Goal: Task Accomplishment & Management: Complete application form

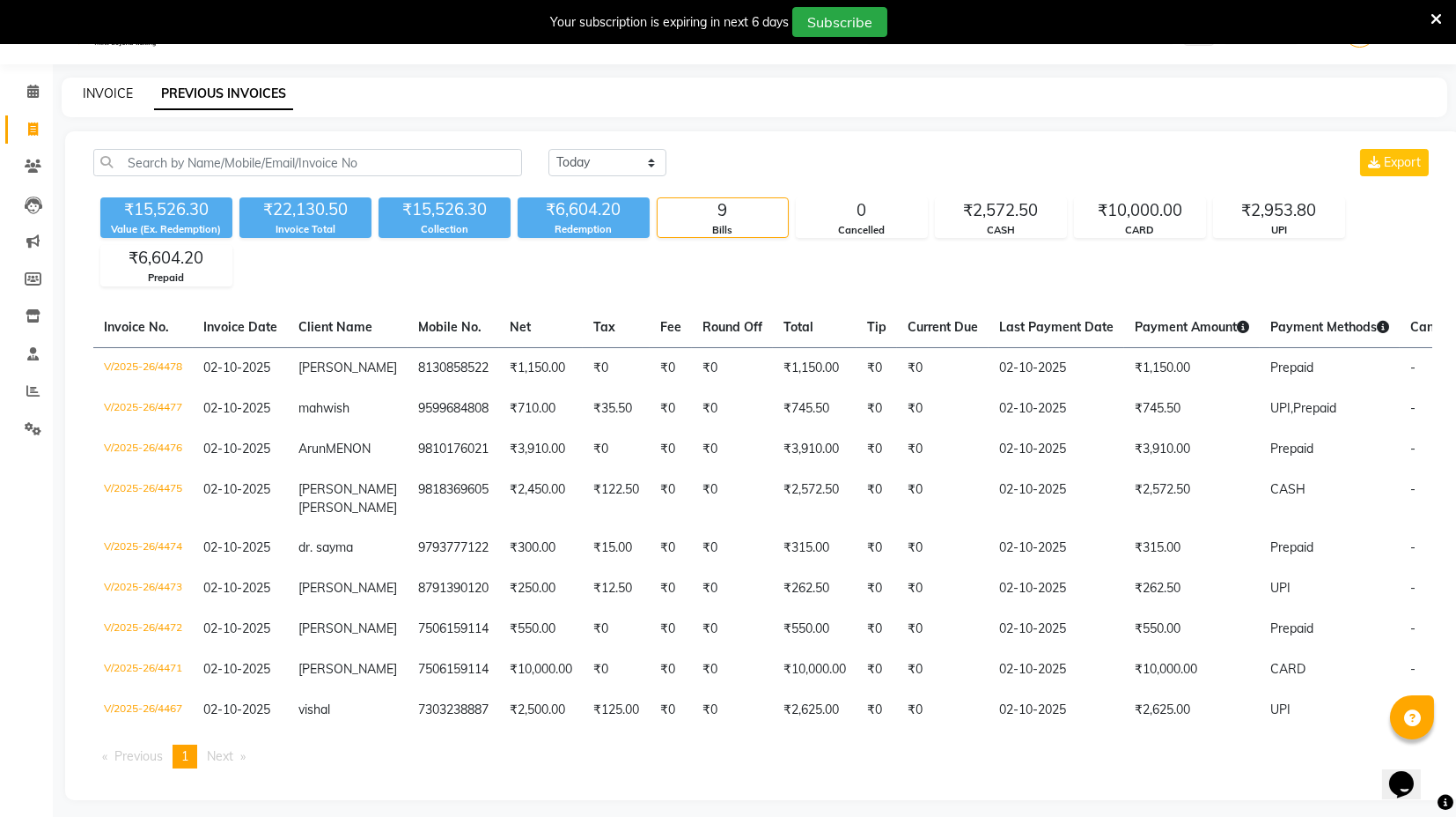
drag, startPoint x: 0, startPoint y: 0, endPoint x: 133, endPoint y: 2, distance: 133.0
click at [100, 87] on link "INVOICE" at bounding box center [107, 93] width 50 height 16
select select "service"
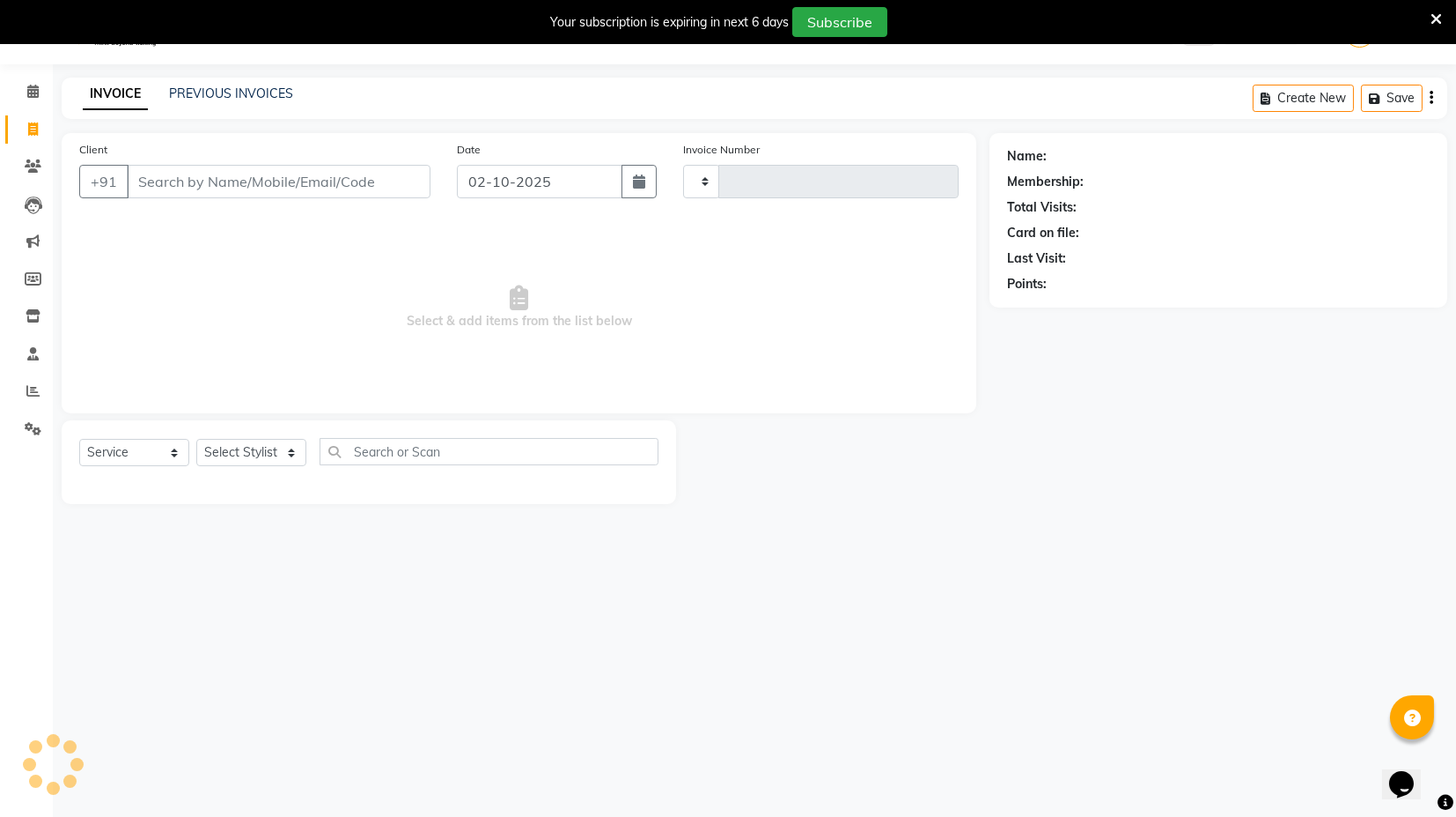
scroll to position [42, 0]
type input "4483"
select select "7082"
click at [247, 90] on link "PREVIOUS INVOICES" at bounding box center [232, 93] width 124 height 16
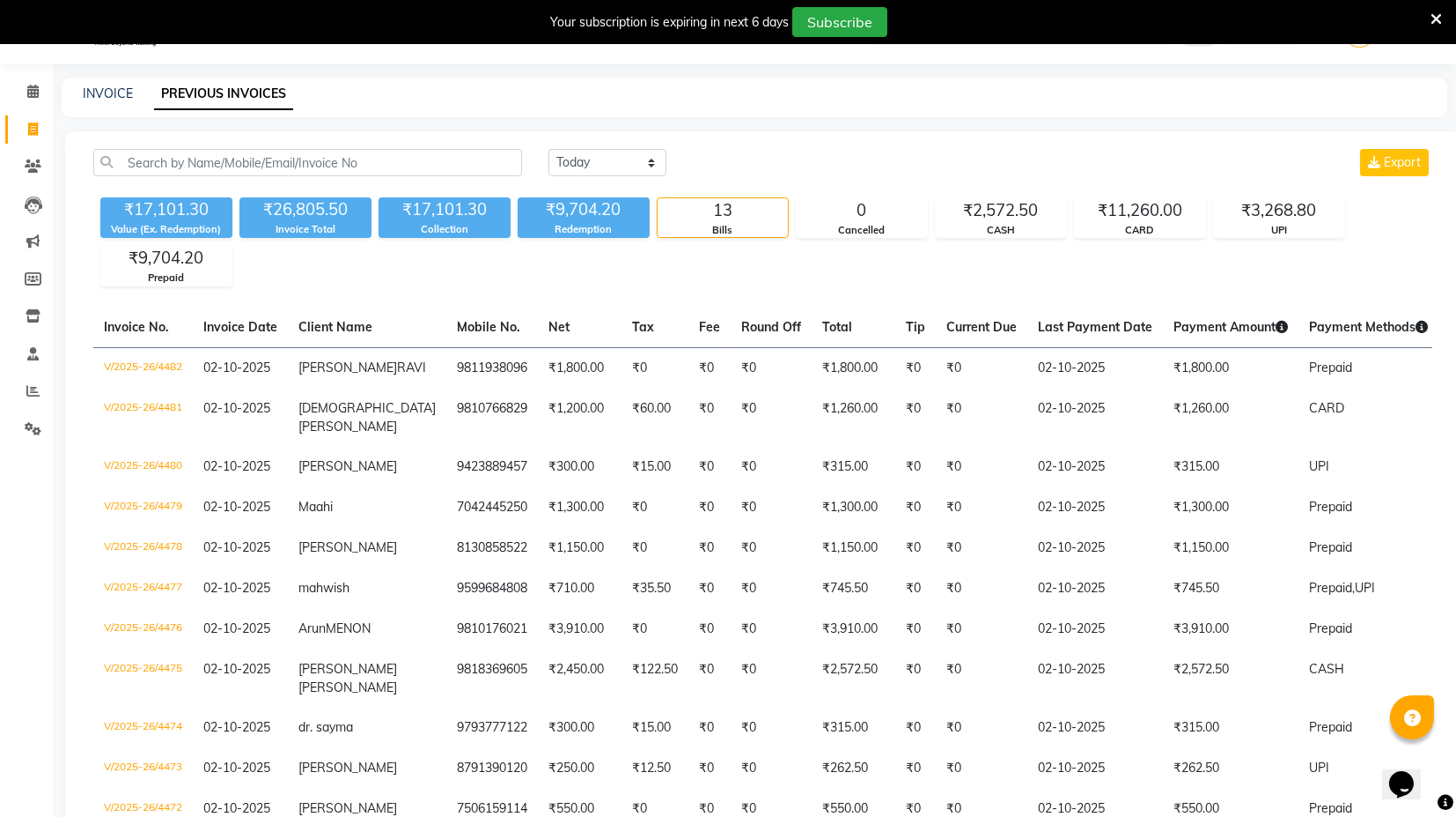
click at [437, 222] on div "Collection" at bounding box center [444, 230] width 132 height 15
click at [170, 85] on link "PREVIOUS INVOICES" at bounding box center [223, 94] width 139 height 32
click at [110, 89] on link "INVOICE" at bounding box center [107, 93] width 50 height 16
select select "service"
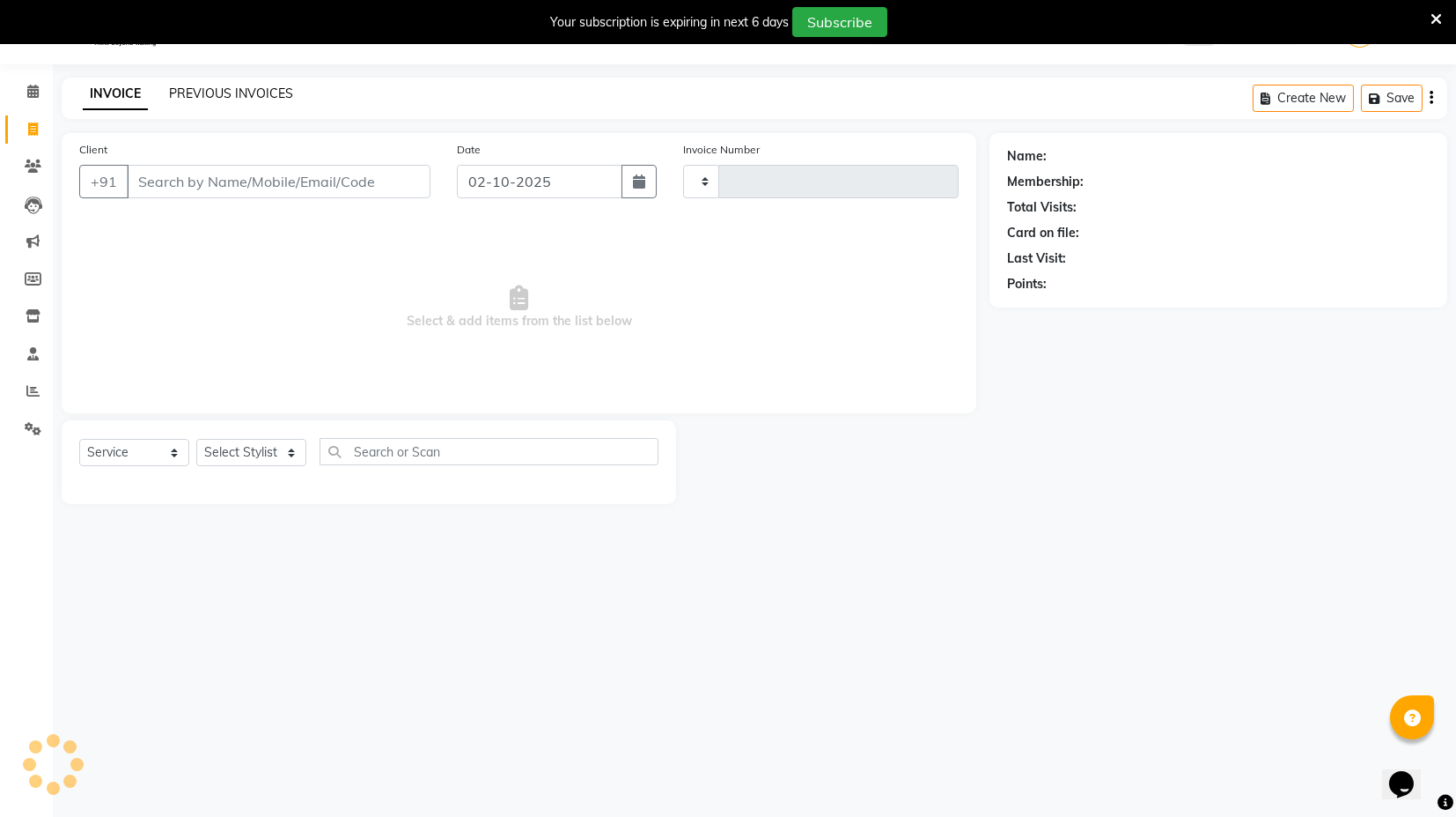
click at [200, 95] on link "PREVIOUS INVOICES" at bounding box center [232, 93] width 124 height 16
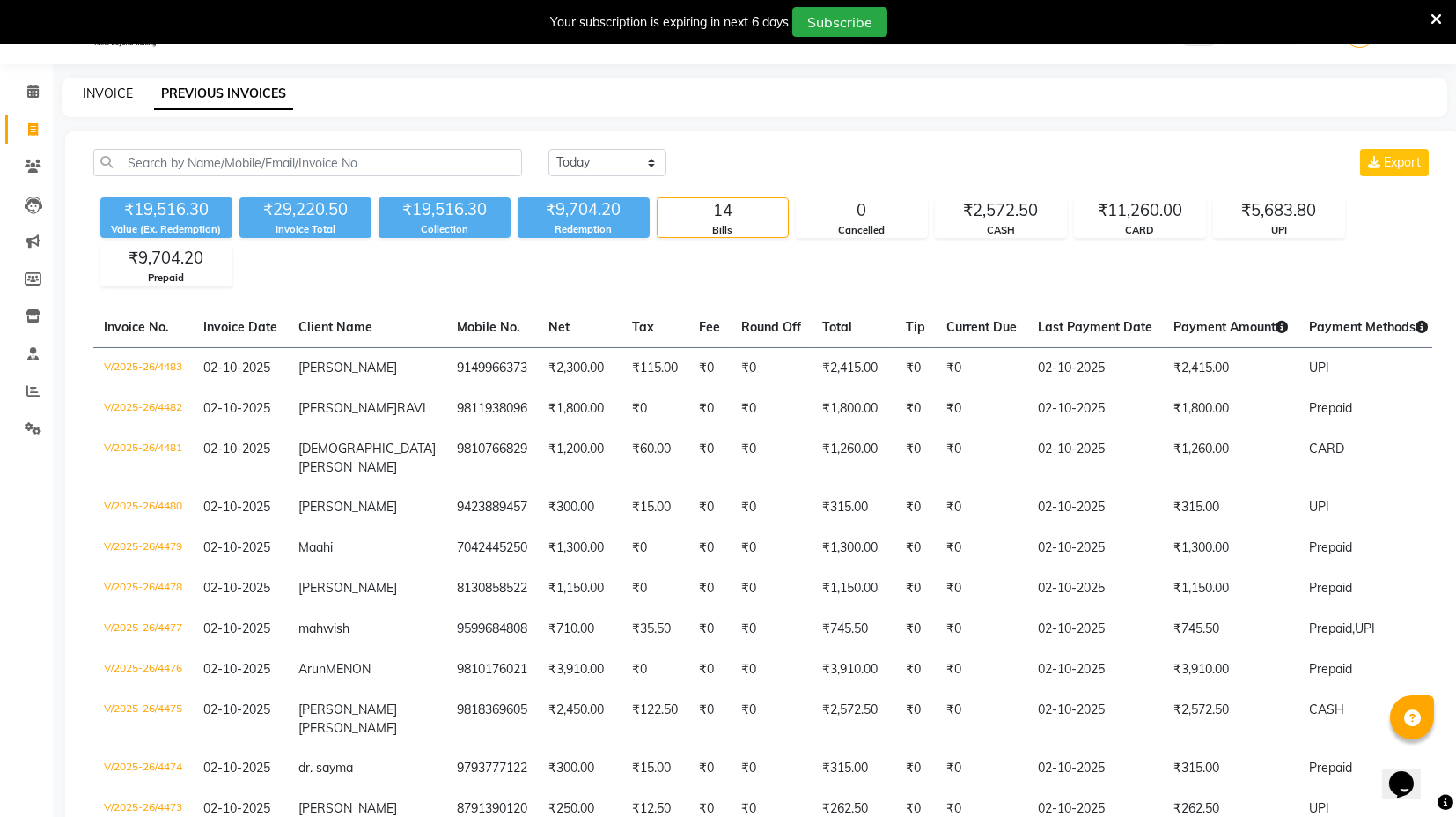
click at [104, 93] on link "INVOICE" at bounding box center [107, 93] width 50 height 16
select select "service"
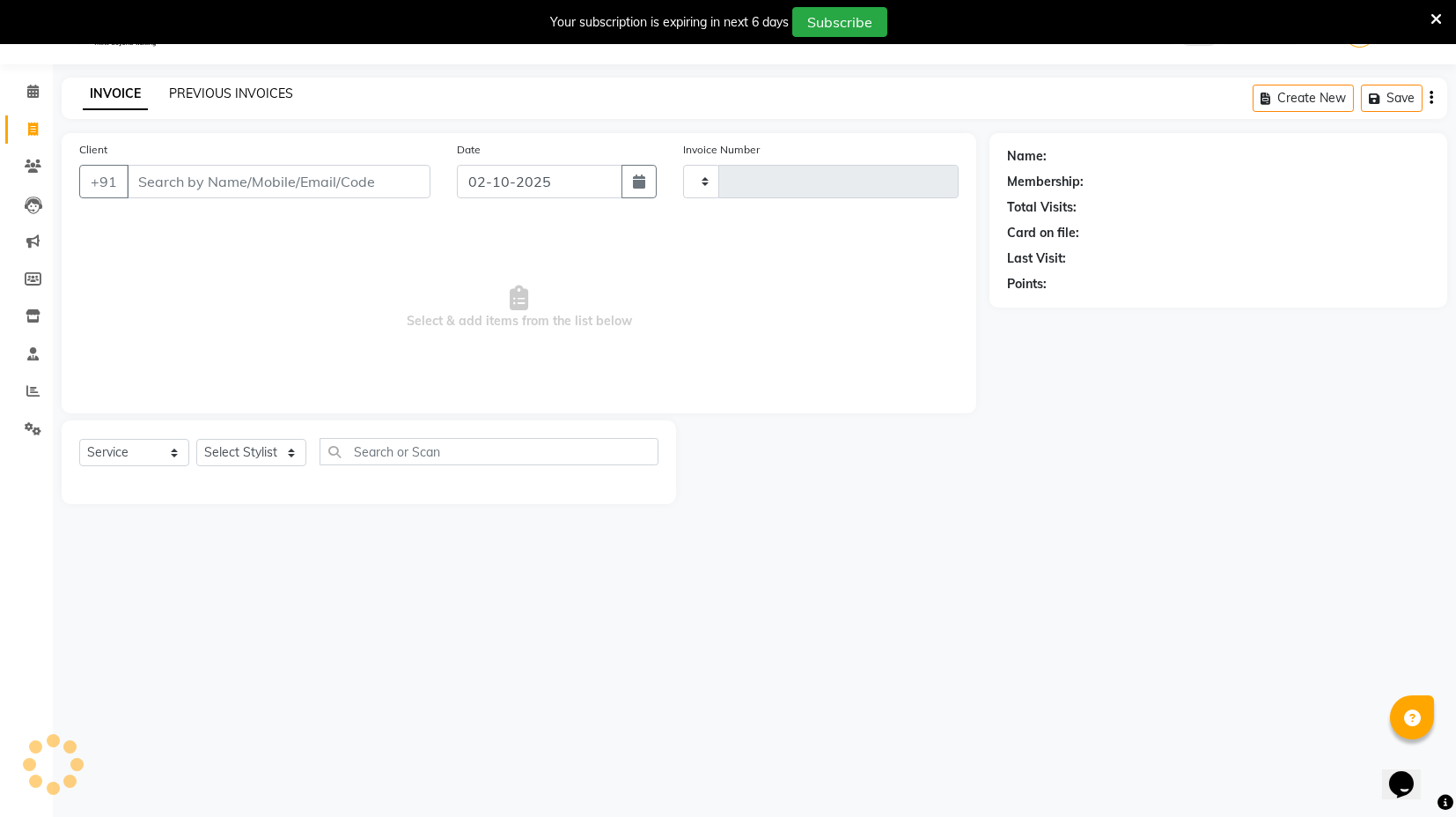
type input "4484"
select select "7082"
click at [203, 89] on link "PREVIOUS INVOICES" at bounding box center [232, 93] width 124 height 16
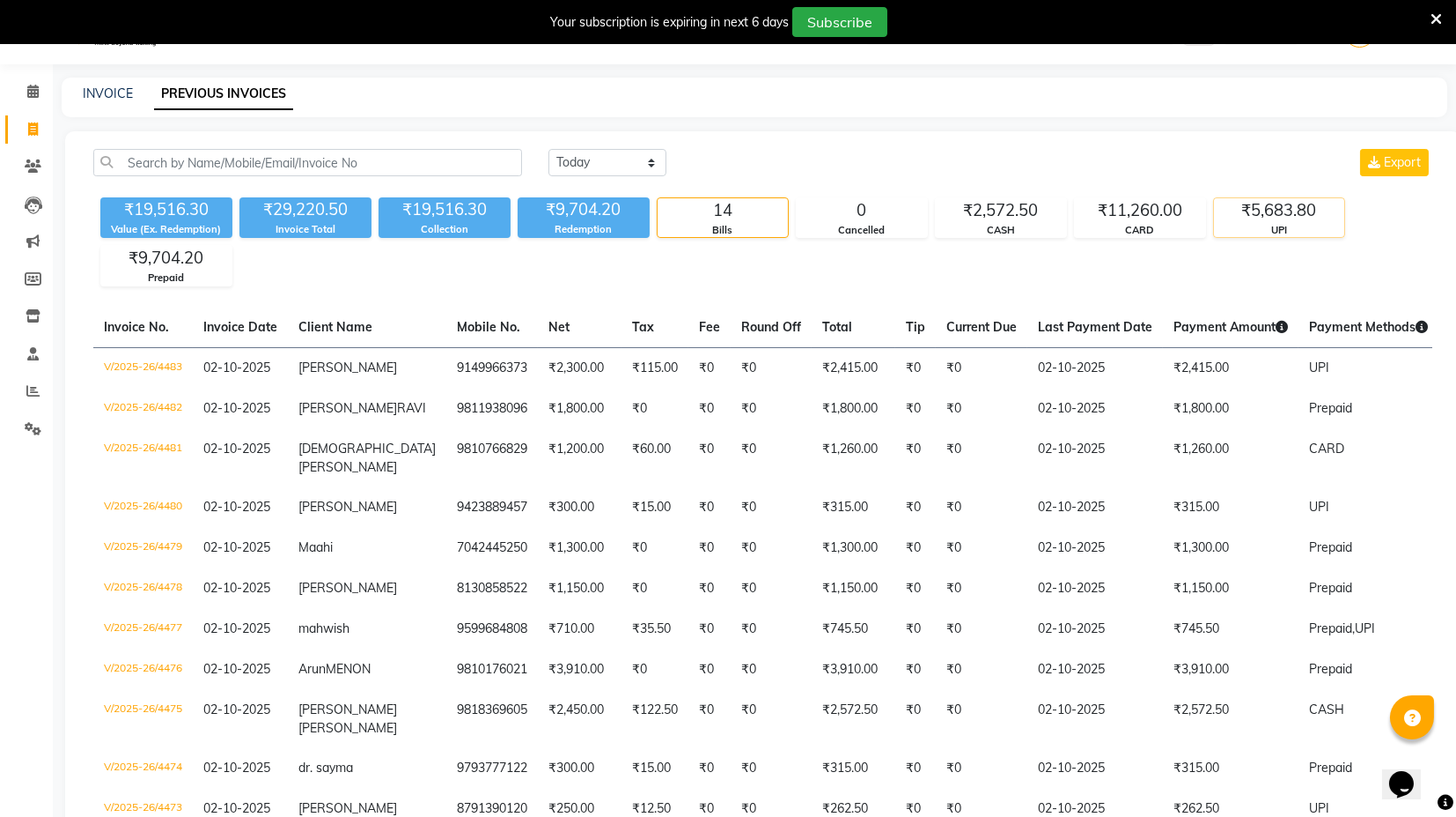
drag, startPoint x: 1298, startPoint y: 208, endPoint x: 1282, endPoint y: 211, distance: 16.3
click at [1298, 209] on div "₹5,683.80" at bounding box center [1279, 211] width 130 height 25
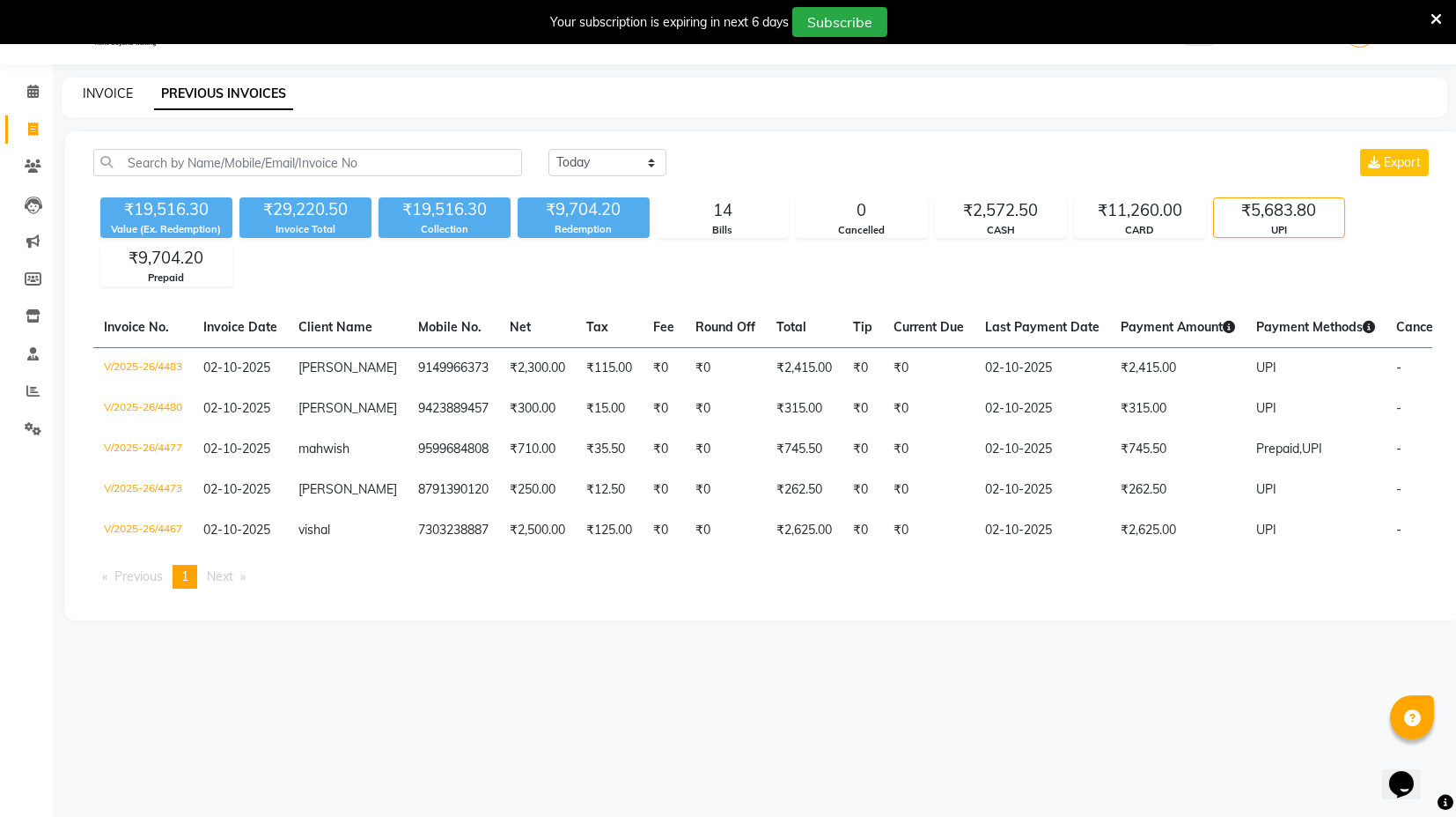
click at [101, 86] on link "INVOICE" at bounding box center [107, 93] width 50 height 16
select select "service"
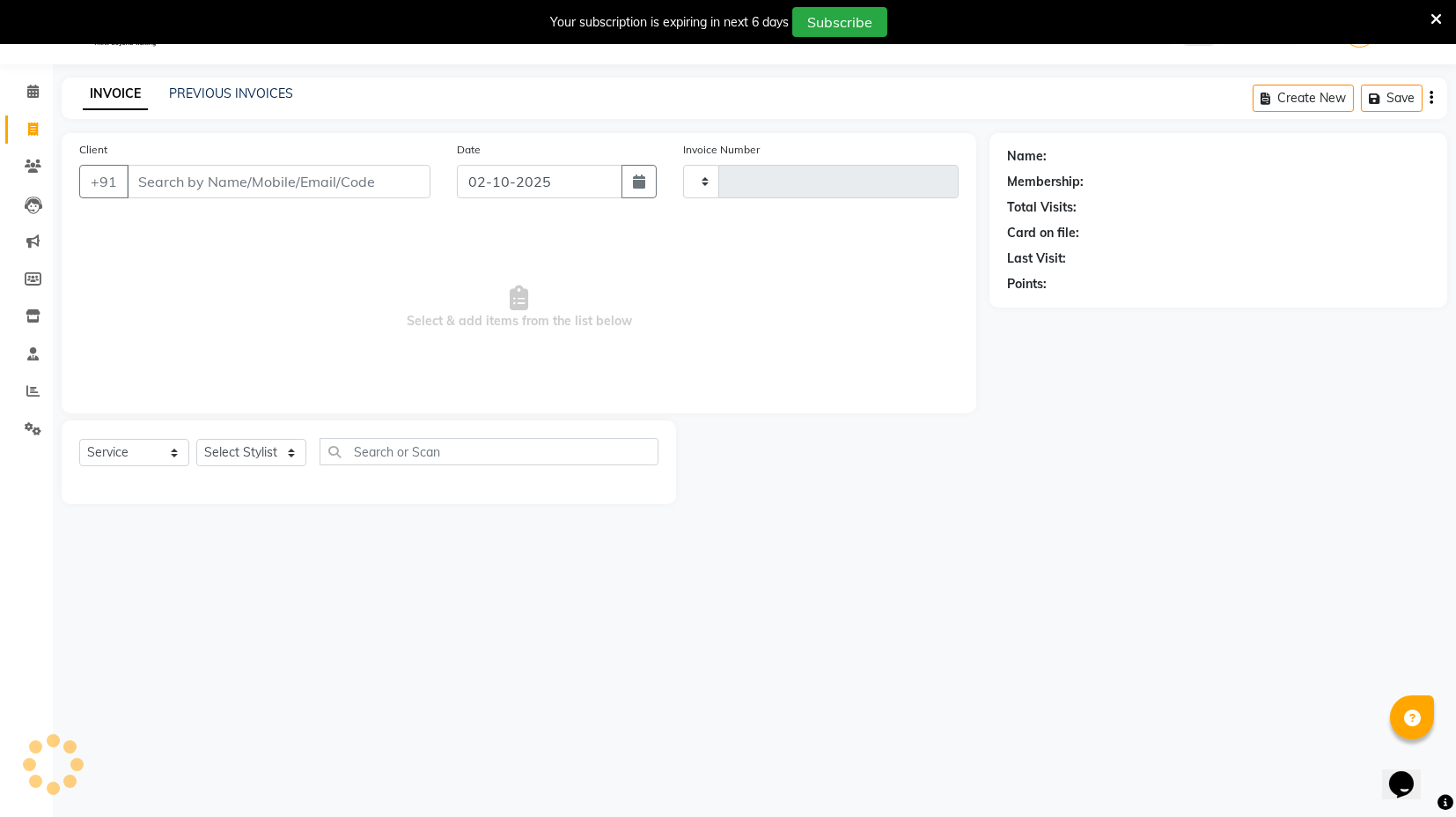
type input "4484"
select select "7082"
click at [180, 85] on link "PREVIOUS INVOICES" at bounding box center [232, 93] width 124 height 16
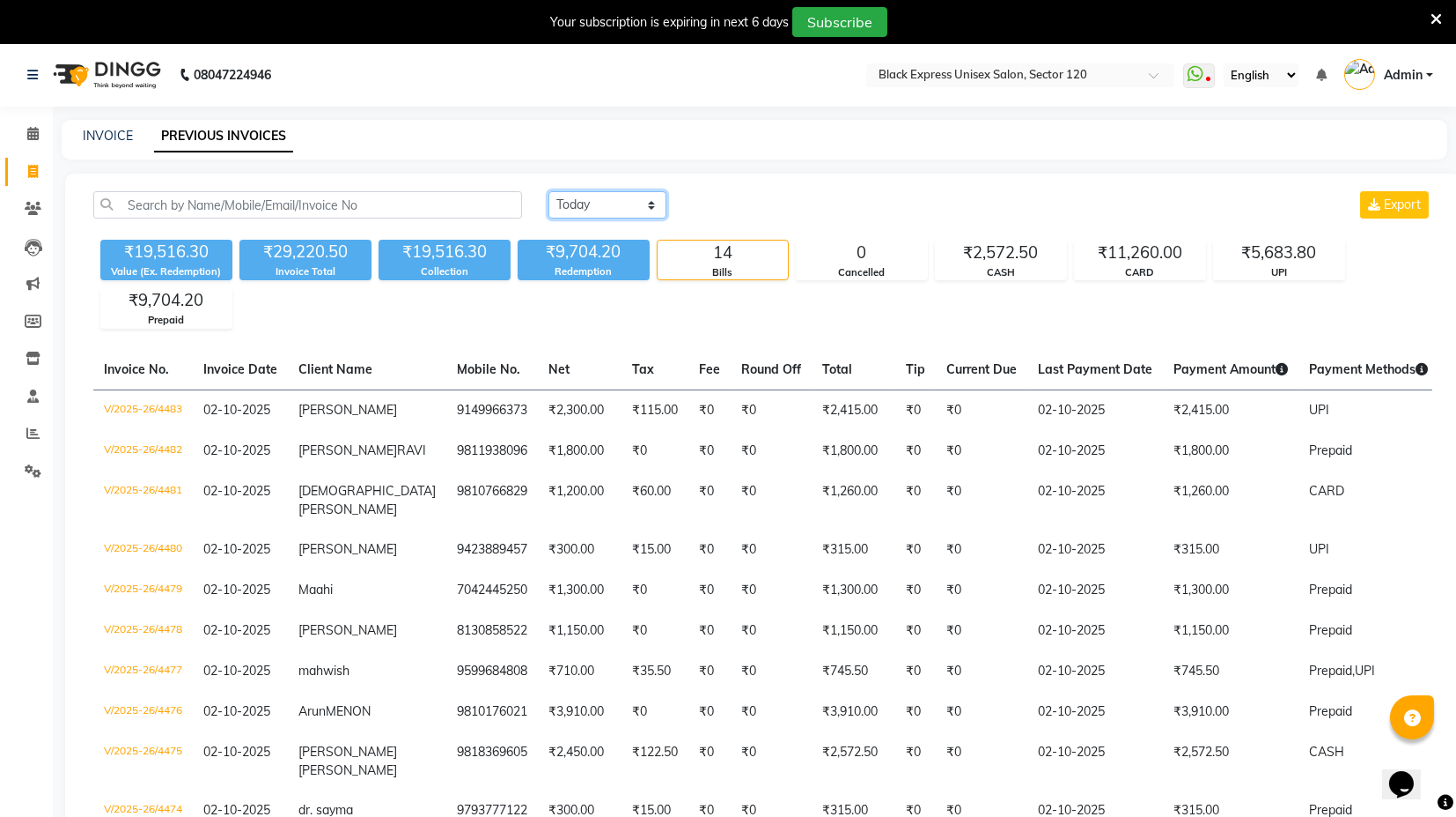
click at [608, 208] on select "[DATE] [DATE] Custom Range" at bounding box center [607, 205] width 118 height 28
click at [549, 192] on select "[DATE] [DATE] Custom Range" at bounding box center [607, 205] width 118 height 28
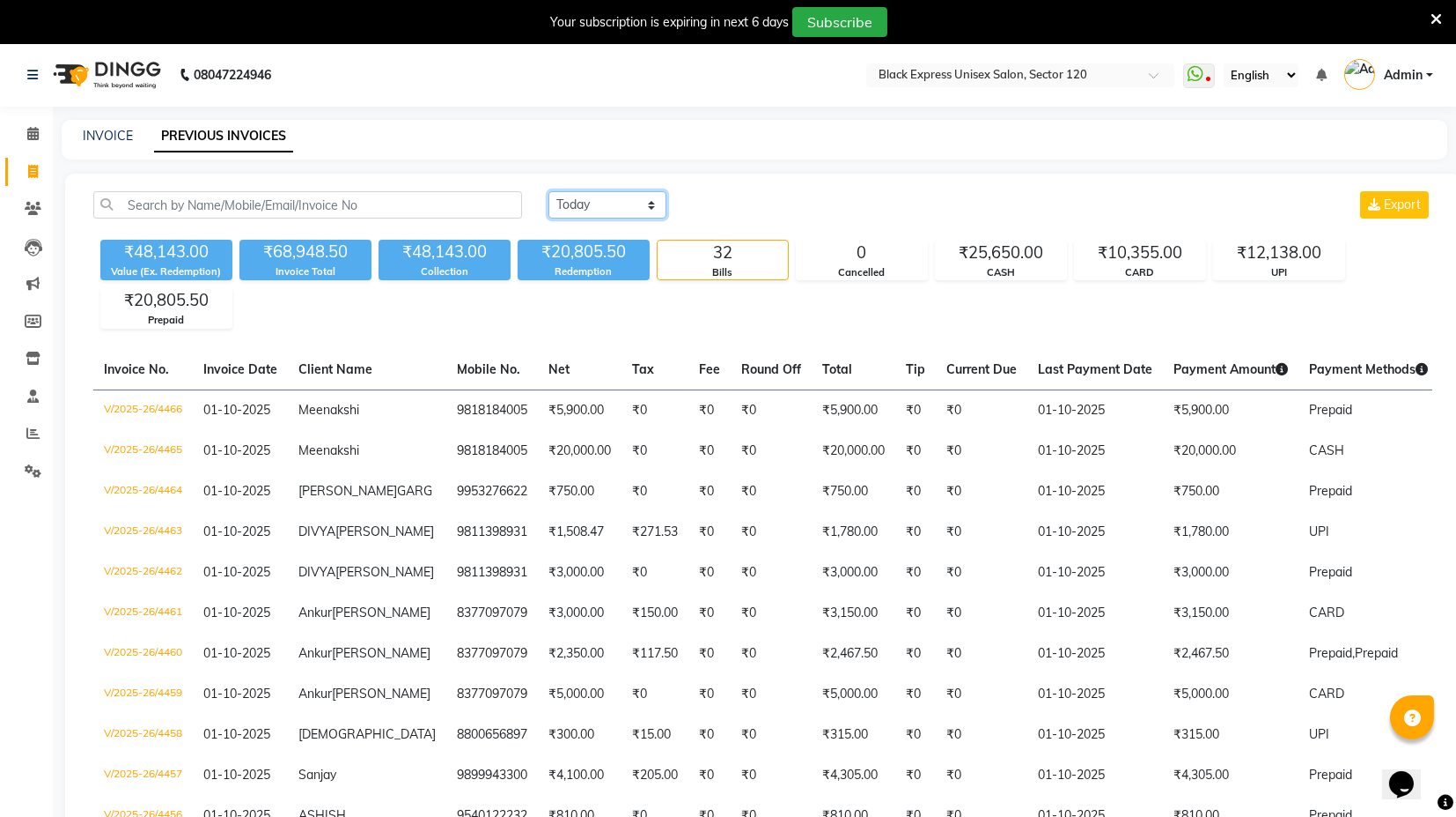
click at [643, 208] on select "[DATE] [DATE] Custom Range" at bounding box center [607, 205] width 118 height 28
select select "range"
click at [549, 192] on select "[DATE] [DATE] Custom Range" at bounding box center [607, 205] width 118 height 28
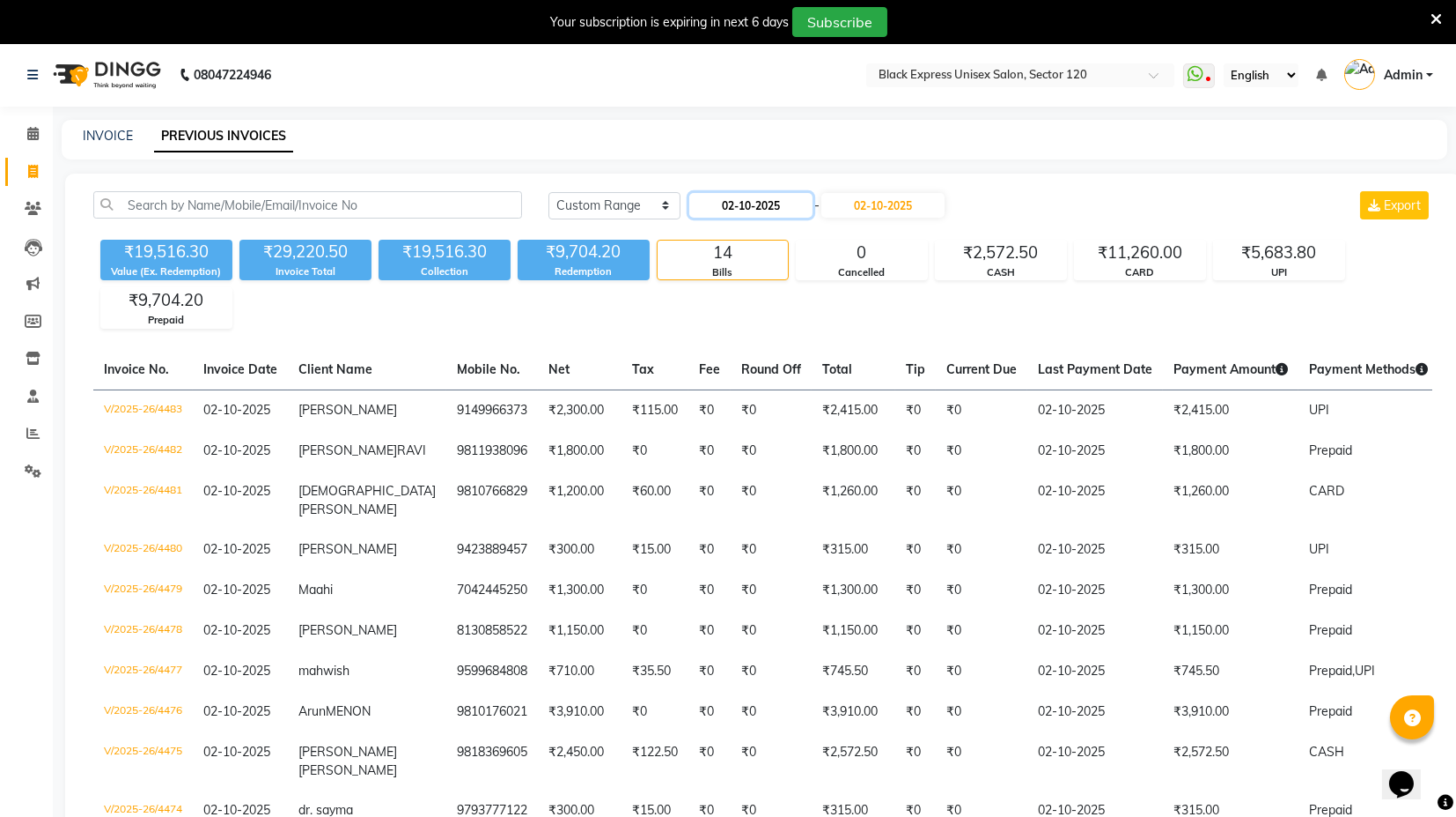
click at [763, 206] on input "02-10-2025" at bounding box center [750, 205] width 123 height 25
select select "10"
select select "2025"
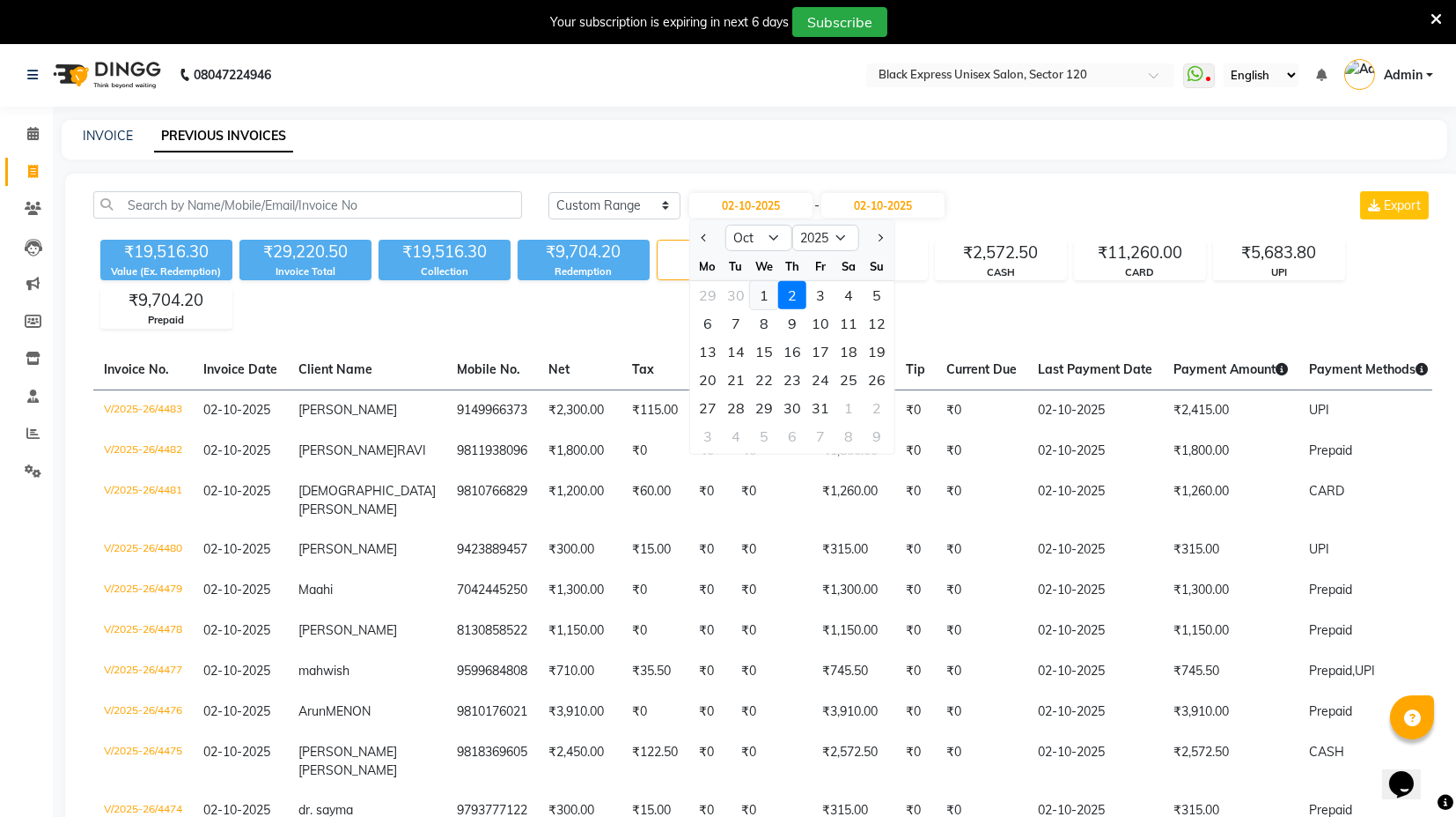
click at [767, 299] on div "1" at bounding box center [764, 294] width 28 height 28
type input "01-10-2025"
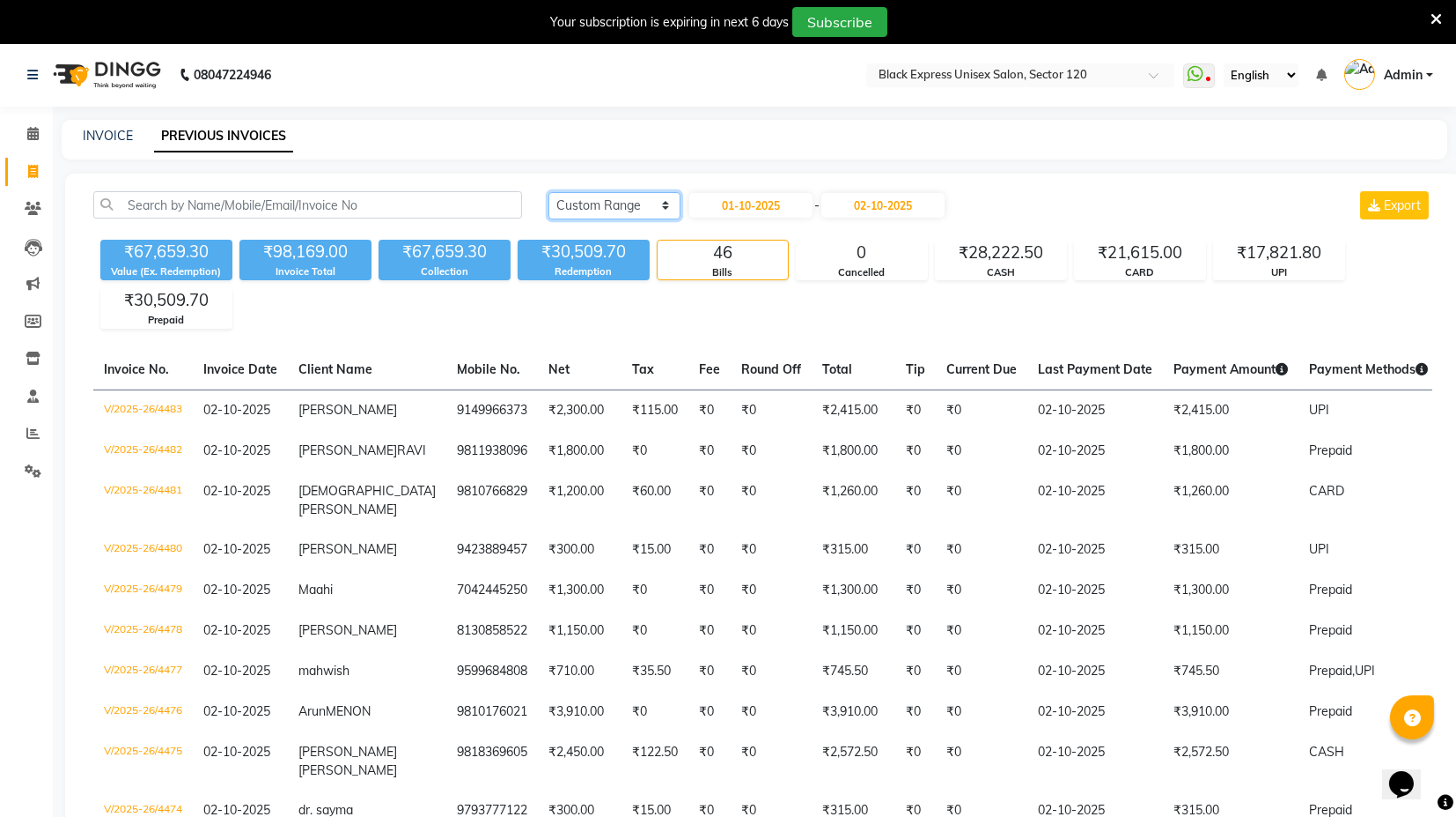
click at [642, 197] on select "[DATE] [DATE] Custom Range" at bounding box center [615, 205] width 132 height 28
select select "today"
click at [549, 192] on select "[DATE] [DATE] Custom Range" at bounding box center [615, 205] width 132 height 28
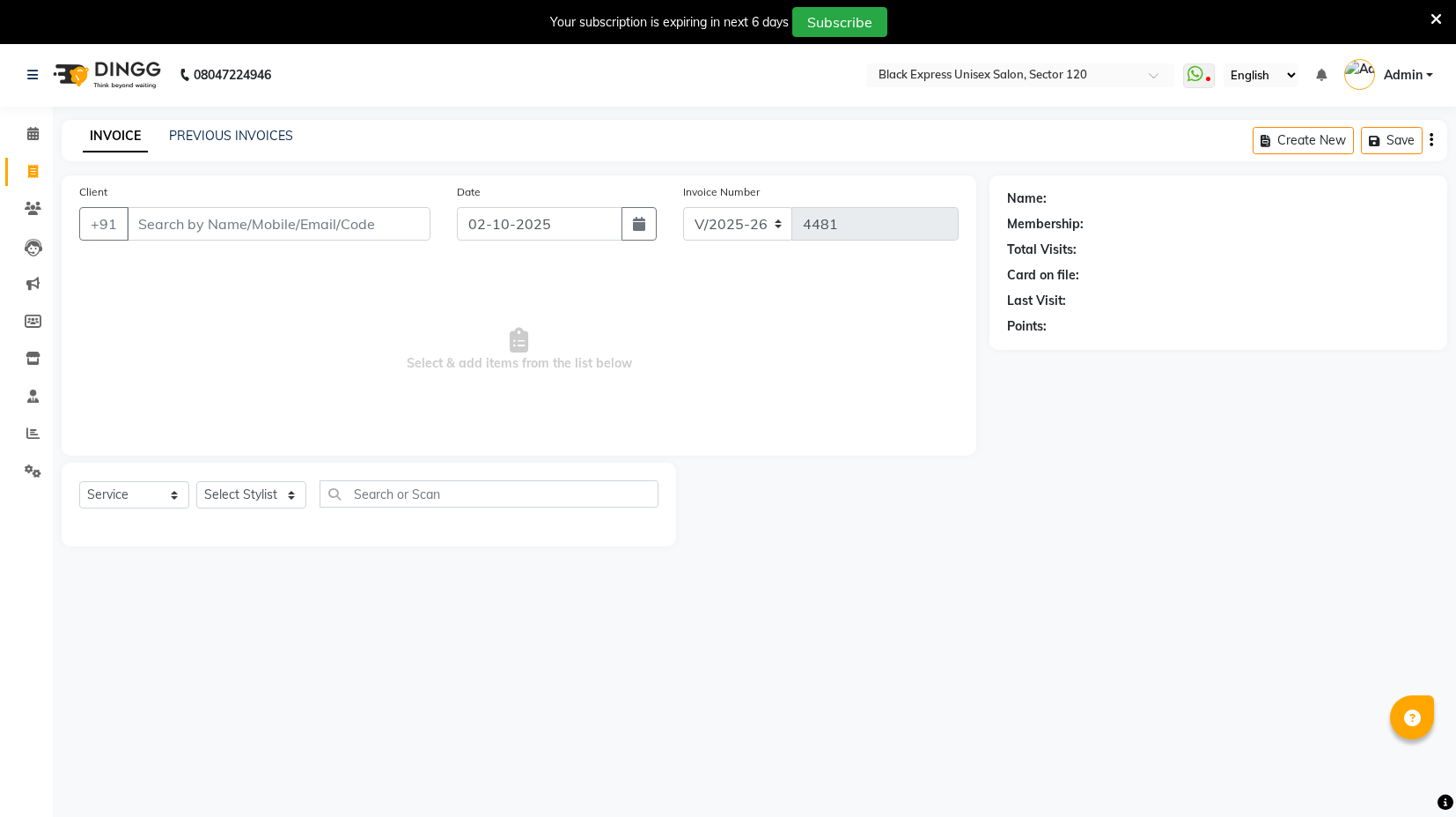
select select "7082"
select select "service"
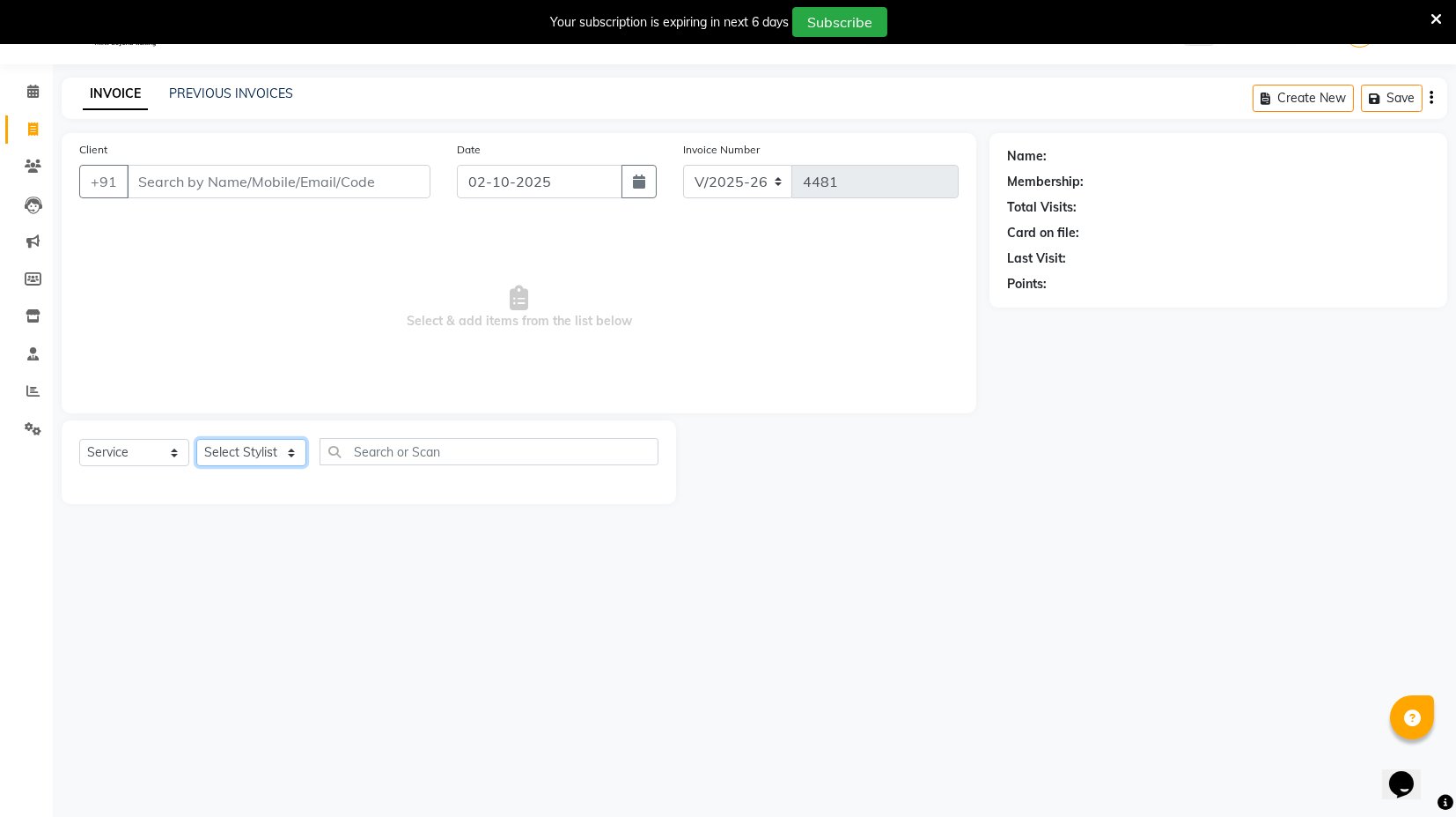
click at [264, 451] on select "Select Stylist ASIF DEEPA FAISAL KASIM maahi Manager RAHUL RAJVEER satya SHAFI …" at bounding box center [251, 452] width 110 height 28
select select "61297"
click at [196, 439] on select "Select Stylist ASIF DEEPA FAISAL KASIM maahi Manager RAHUL RAJVEER satya SHAFI …" at bounding box center [251, 452] width 110 height 28
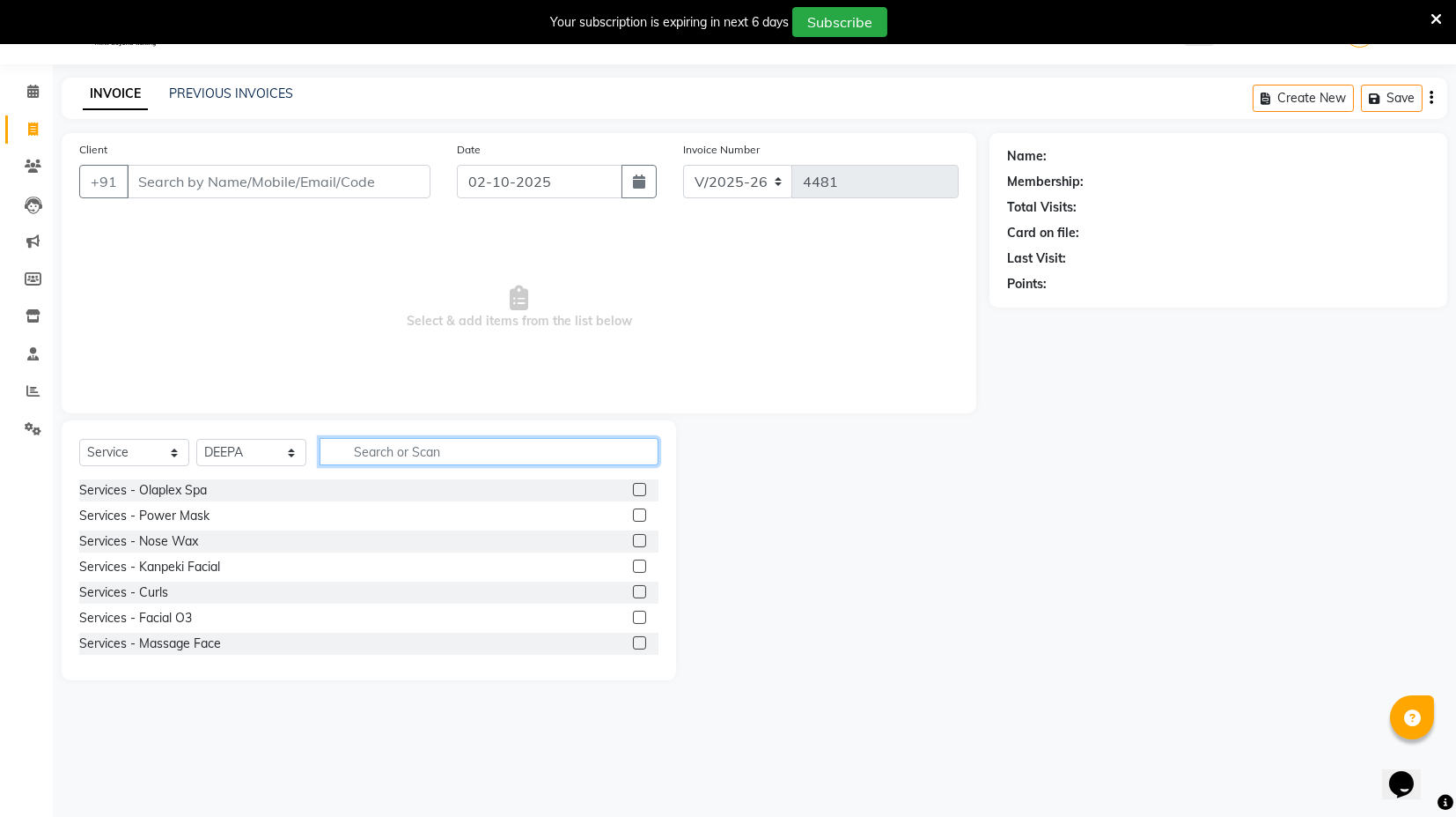
click at [388, 447] on input "text" at bounding box center [489, 451] width 339 height 28
type input "WAX"
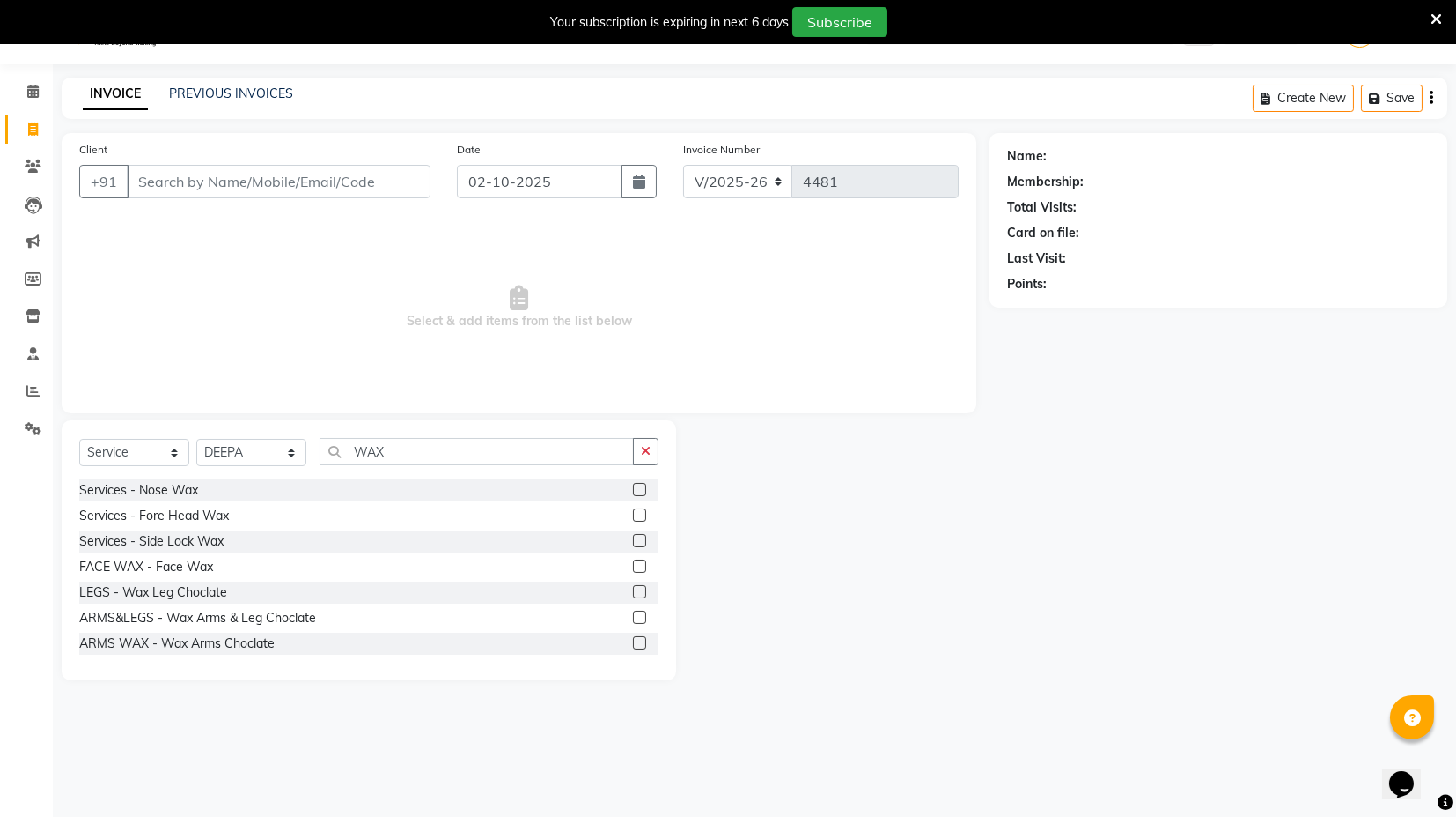
click at [633, 590] on label at bounding box center [639, 592] width 13 height 13
click at [633, 590] on input "checkbox" at bounding box center [638, 592] width 11 height 11
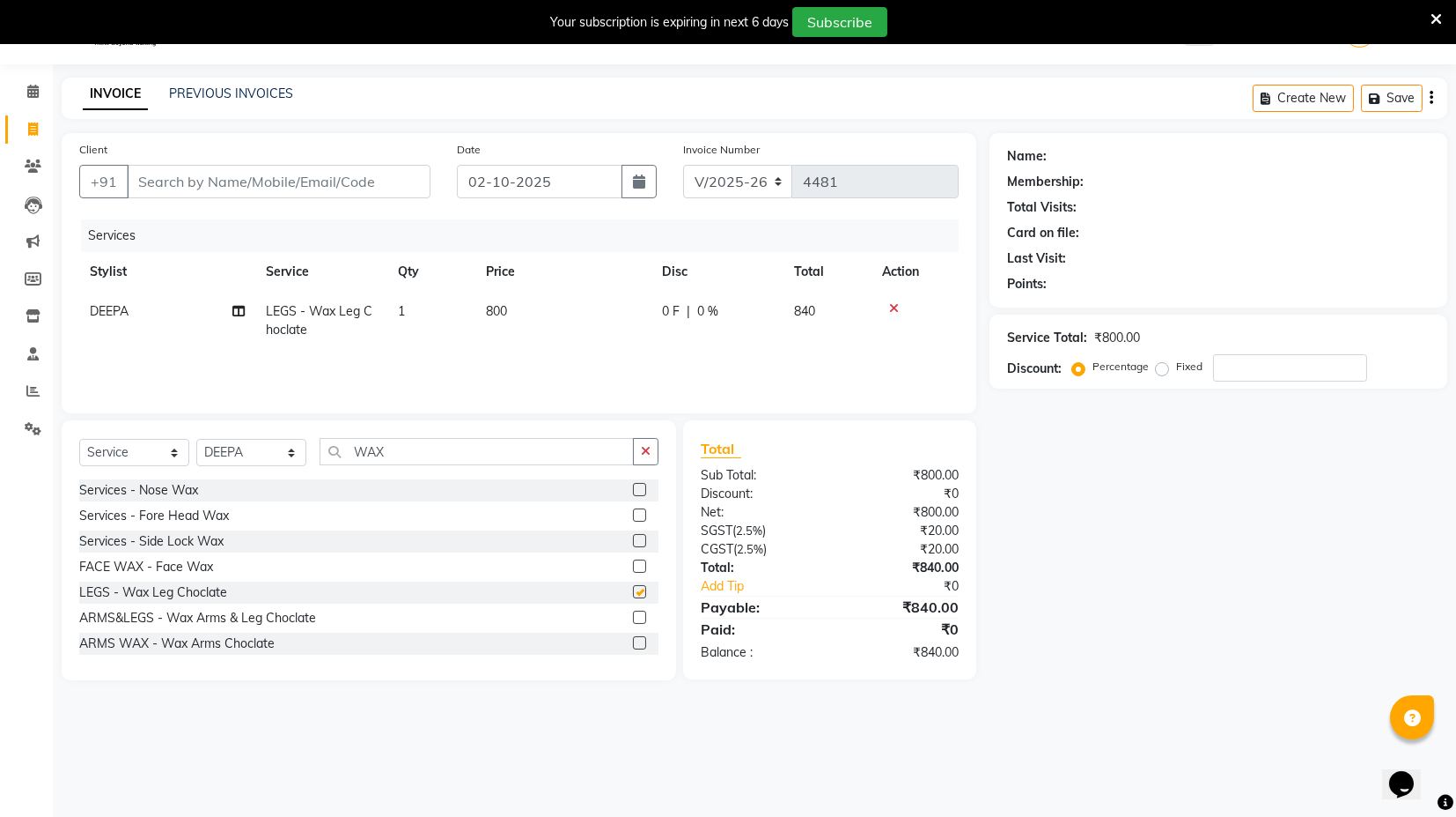
checkbox input "false"
click at [235, 456] on select "Select Stylist ASIF DEEPA FAISAL KASIM maahi Manager RAHUL RAJVEER satya SHAFI …" at bounding box center [251, 452] width 110 height 28
select select "58976"
click at [196, 439] on select "Select Stylist ASIF DEEPA FAISAL KASIM maahi Manager RAHUL RAJVEER satya SHAFI …" at bounding box center [251, 452] width 110 height 28
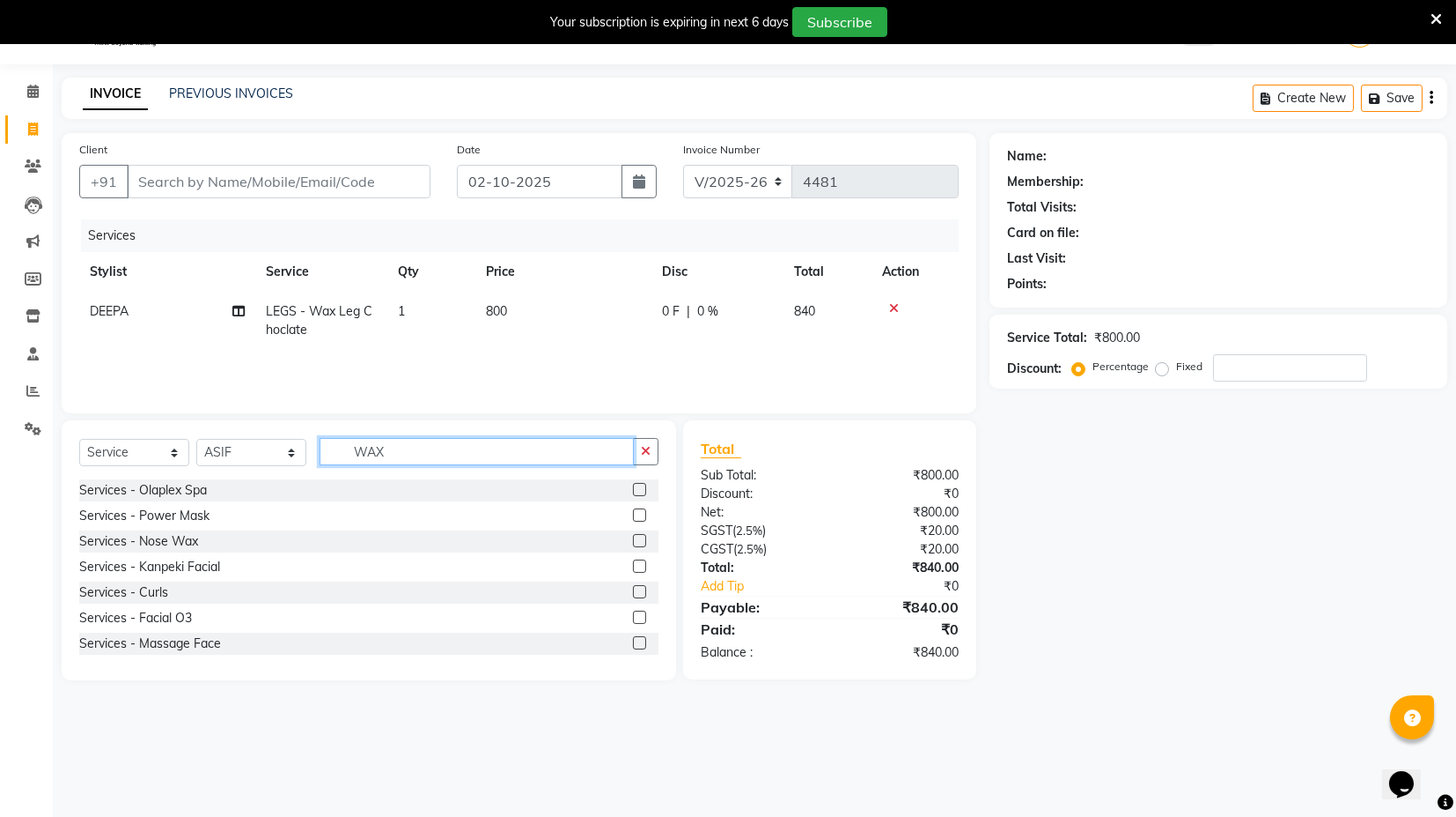
click at [347, 446] on input "WAX" at bounding box center [477, 451] width 314 height 28
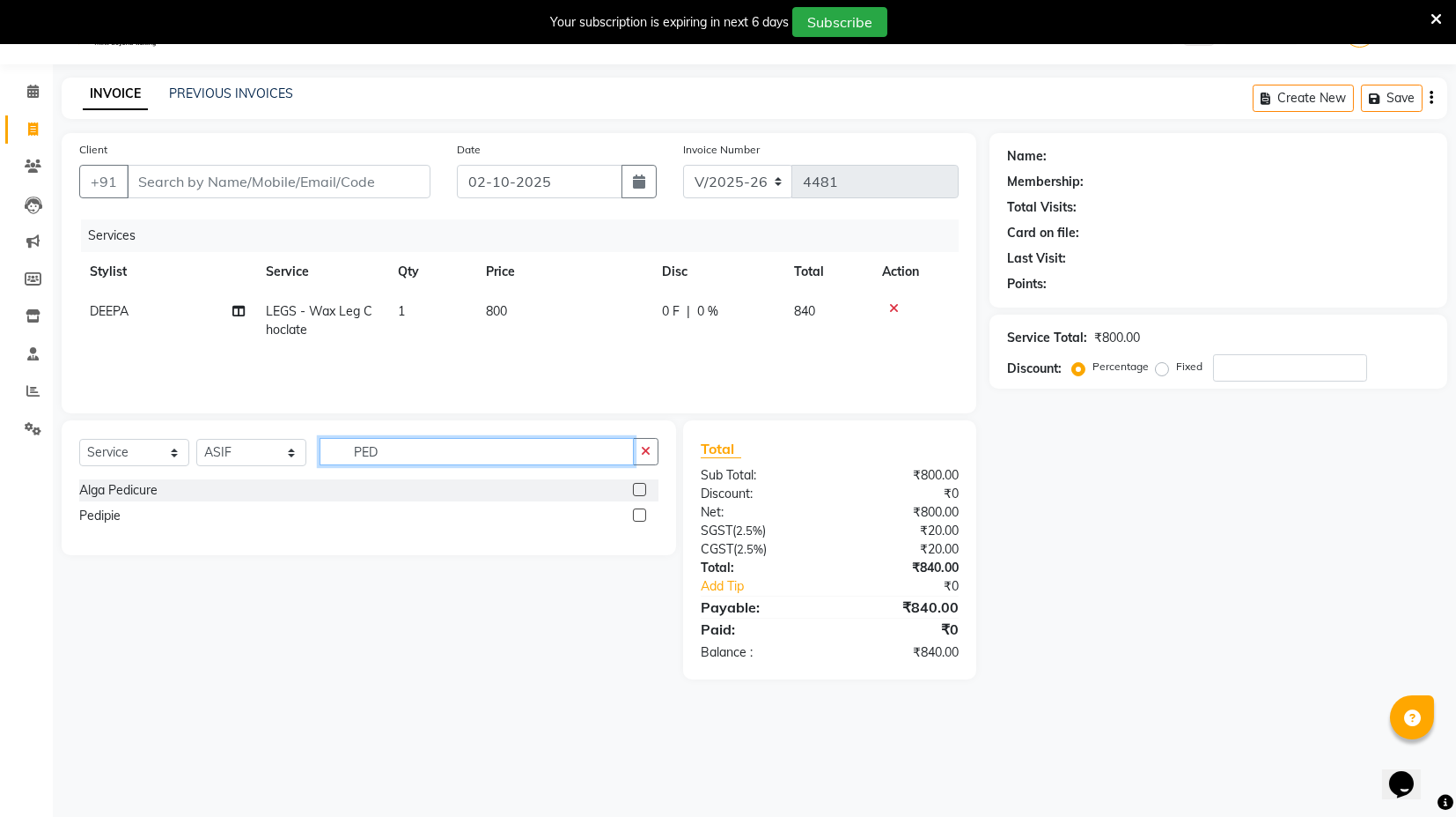
type input "PED"
click at [638, 486] on label at bounding box center [639, 489] width 13 height 13
click at [638, 486] on input "checkbox" at bounding box center [638, 490] width 11 height 11
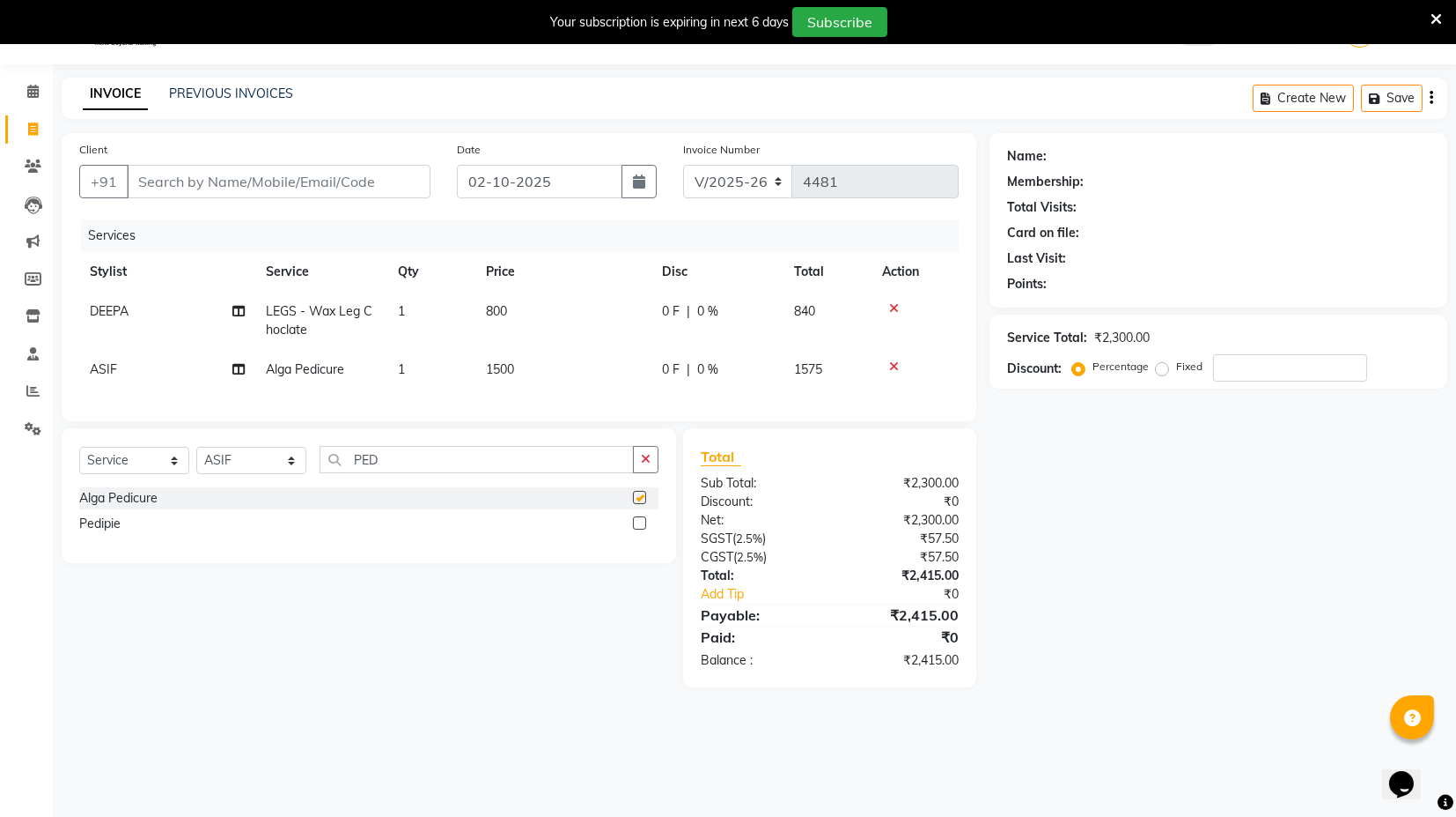
checkbox input "false"
click at [0, 383] on li "Reports" at bounding box center [26, 392] width 53 height 38
click at [286, 182] on input "Client" at bounding box center [278, 181] width 303 height 34
type input "9"
type input "0"
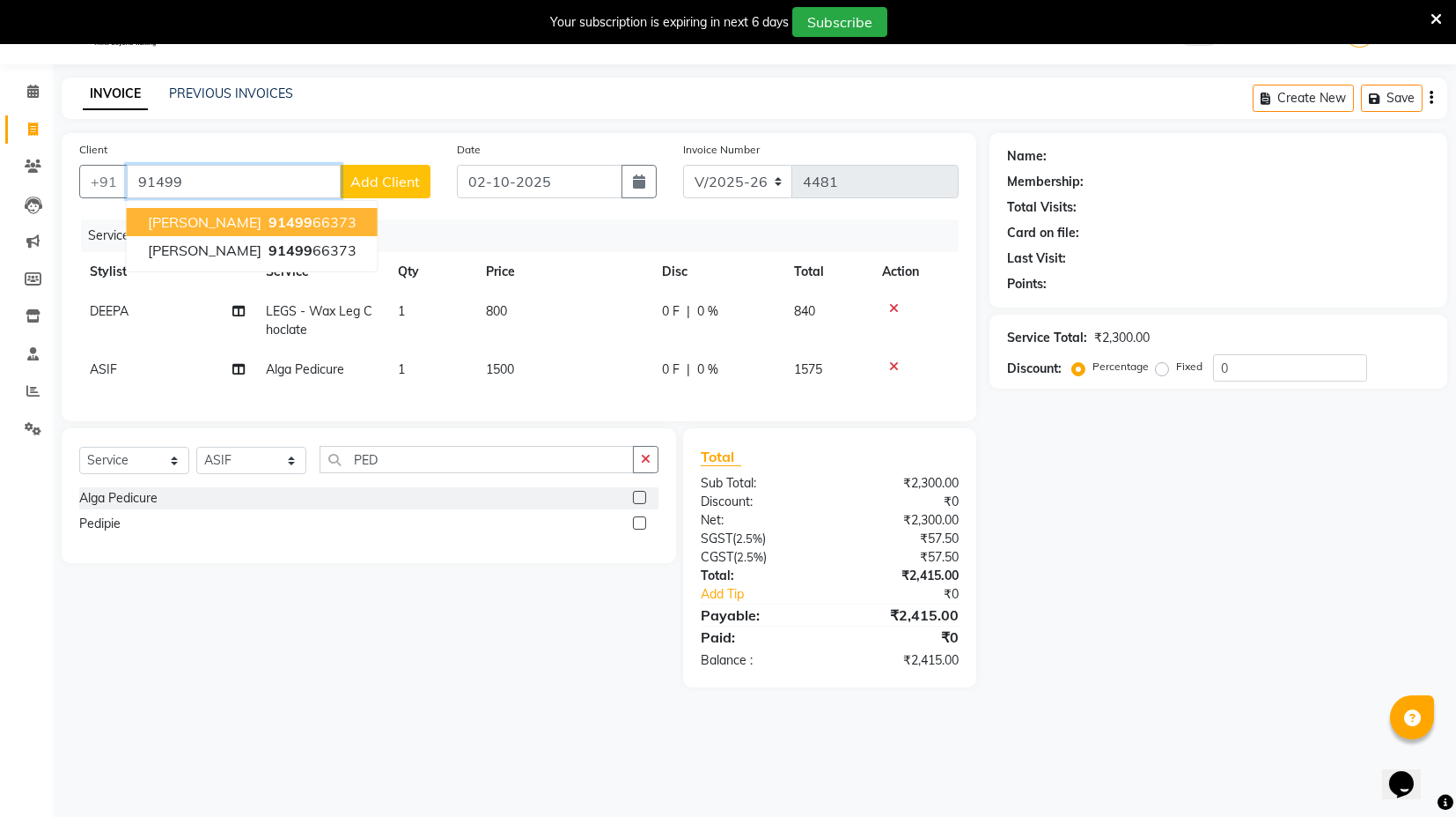
click at [286, 222] on button "Medha 91499 66373" at bounding box center [252, 221] width 251 height 28
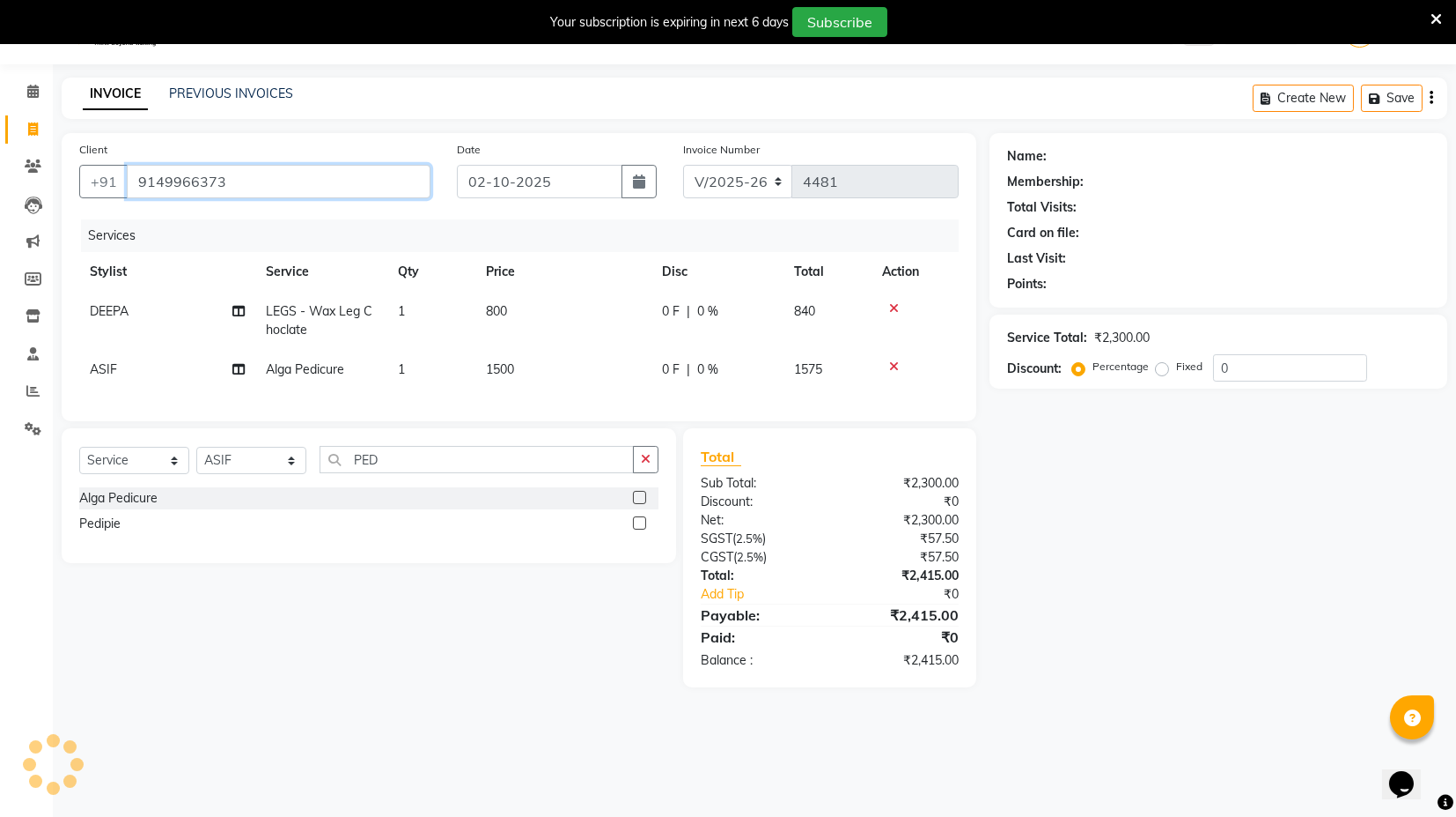
type input "9149966373"
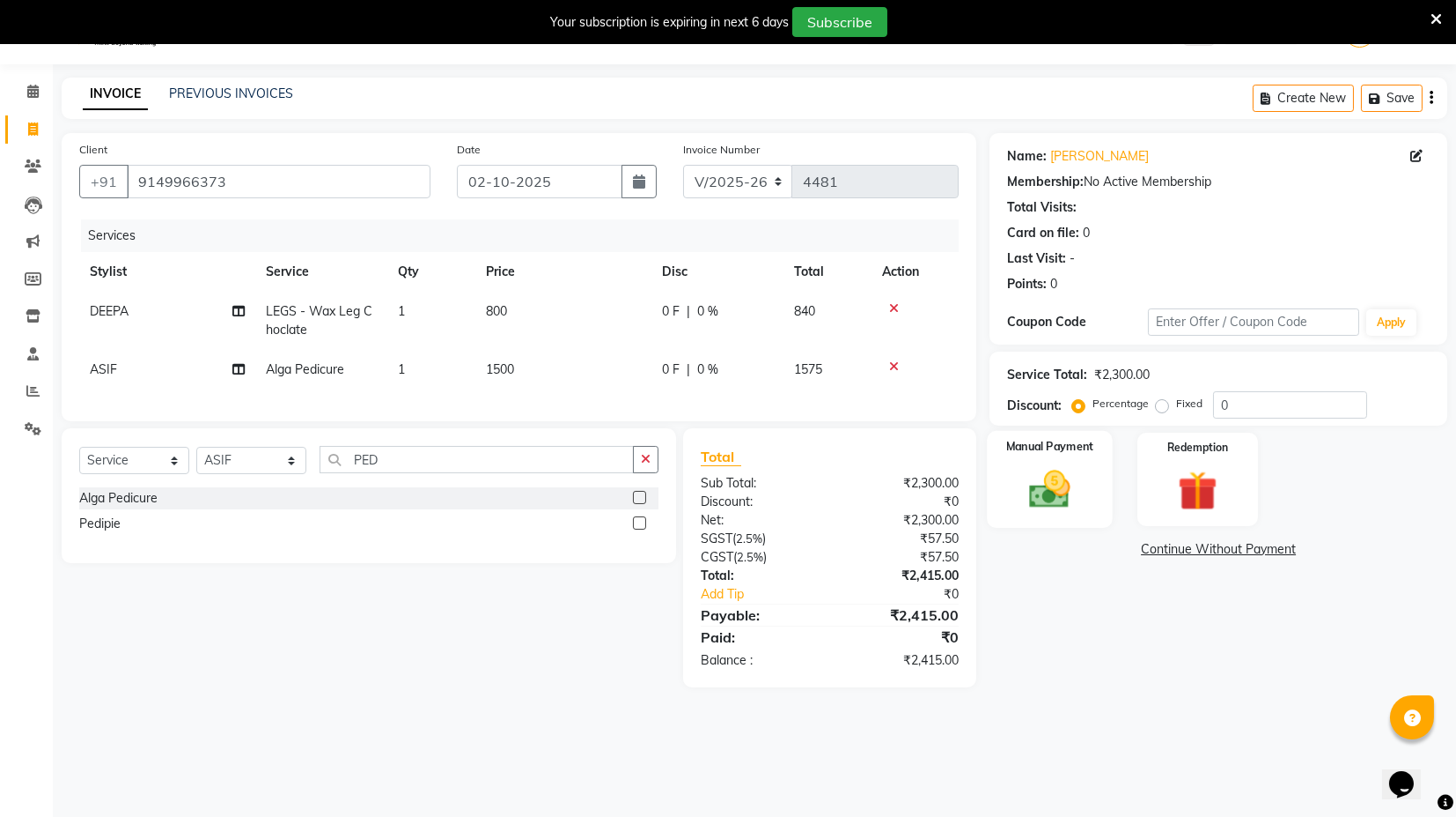
click at [1086, 485] on div "Manual Payment" at bounding box center [1051, 479] width 126 height 97
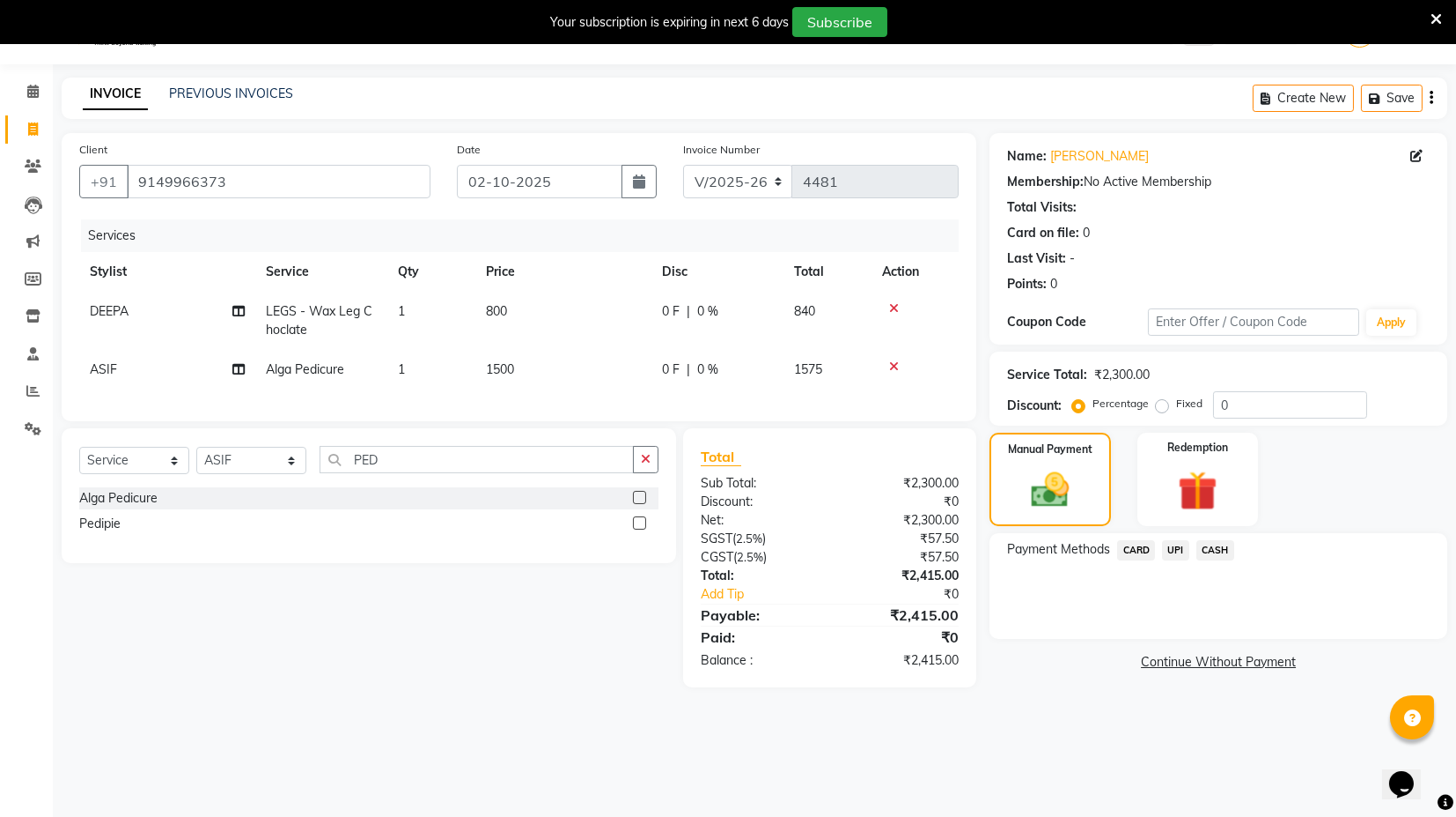
click at [1169, 547] on span "UPI" at bounding box center [1176, 550] width 28 height 20
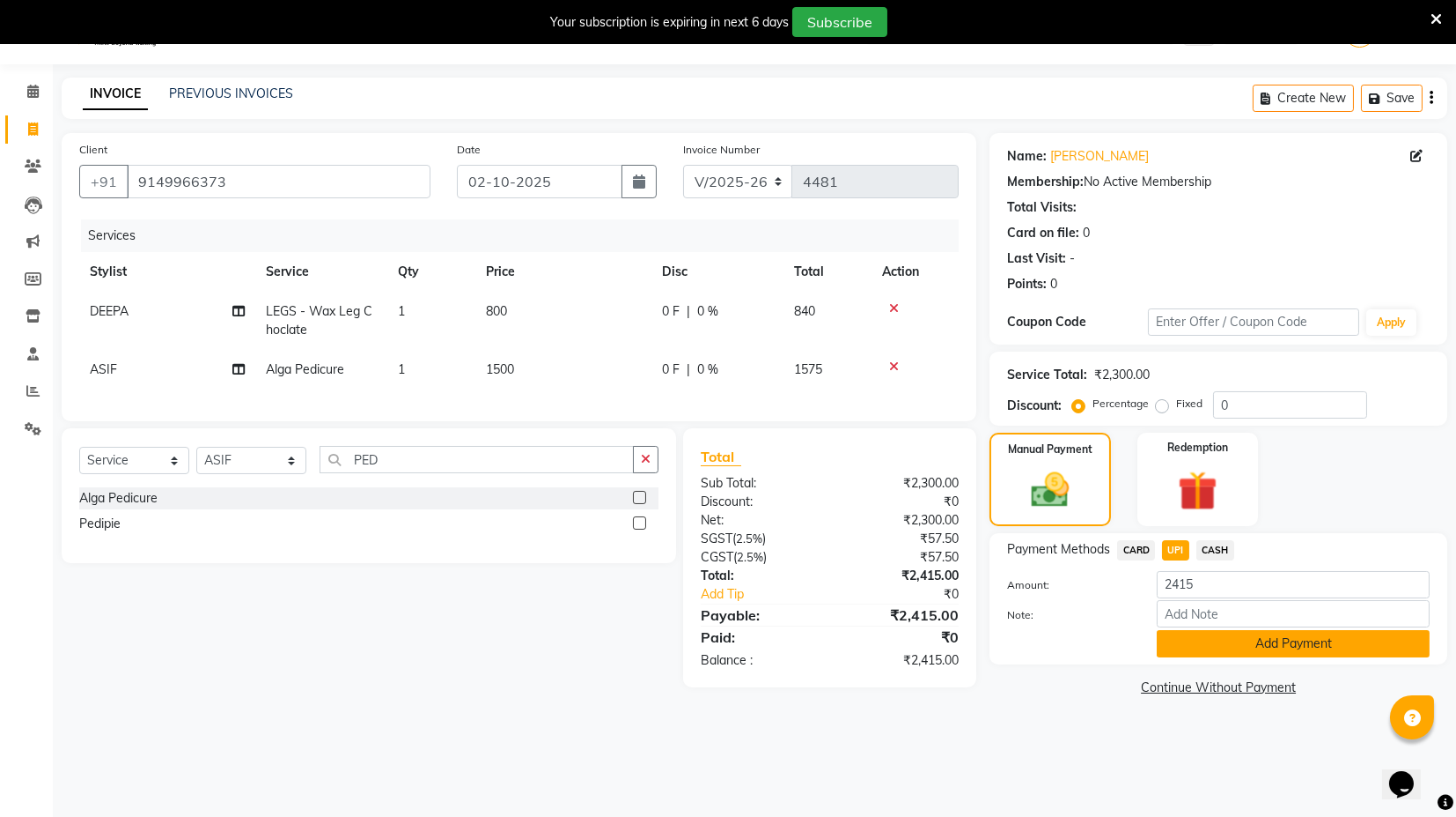
click at [1233, 652] on button "Add Payment" at bounding box center [1292, 644] width 273 height 28
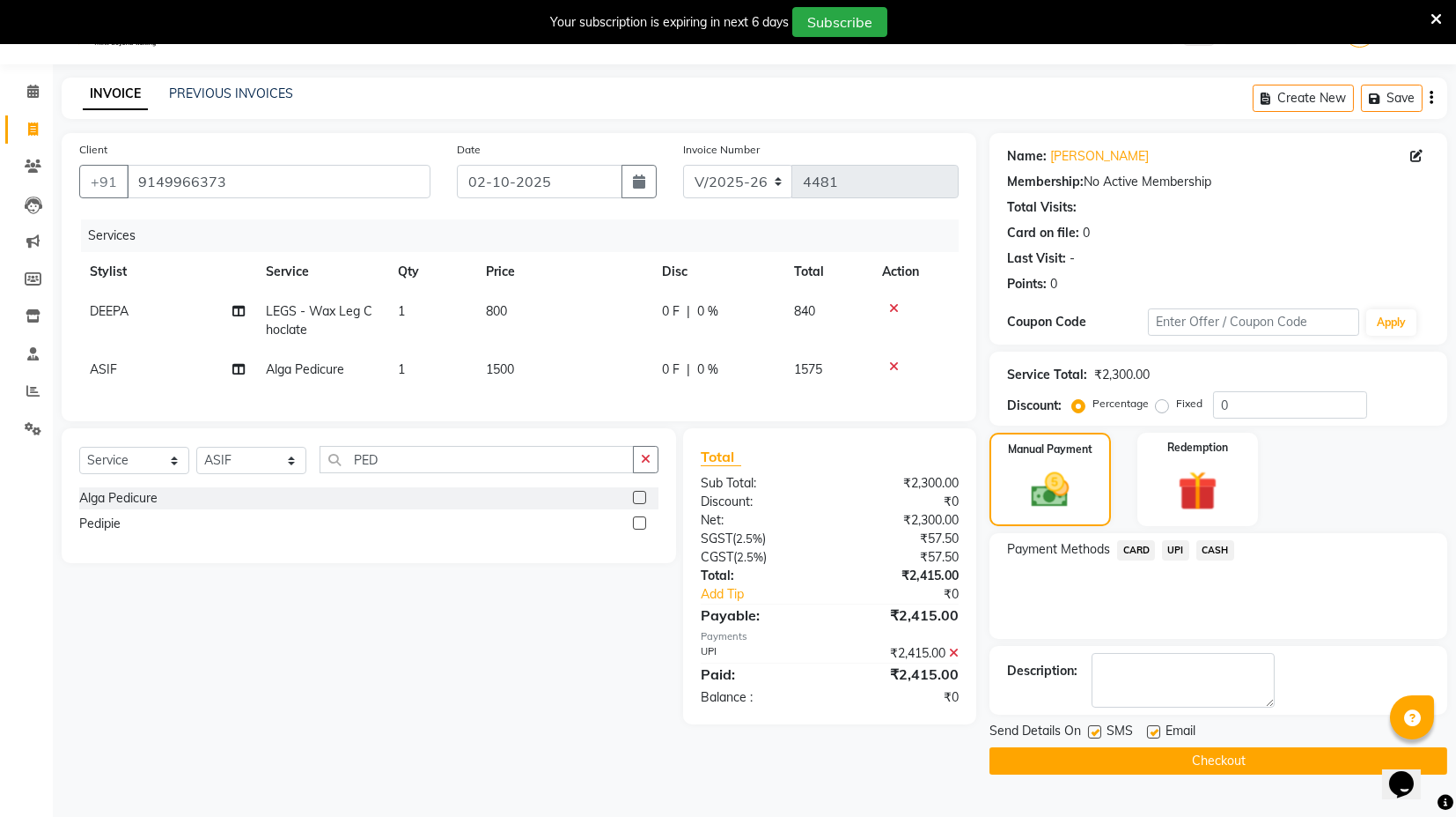
click at [1216, 765] on button "Checkout" at bounding box center [1219, 760] width 458 height 28
